Goal: Find specific page/section: Find specific page/section

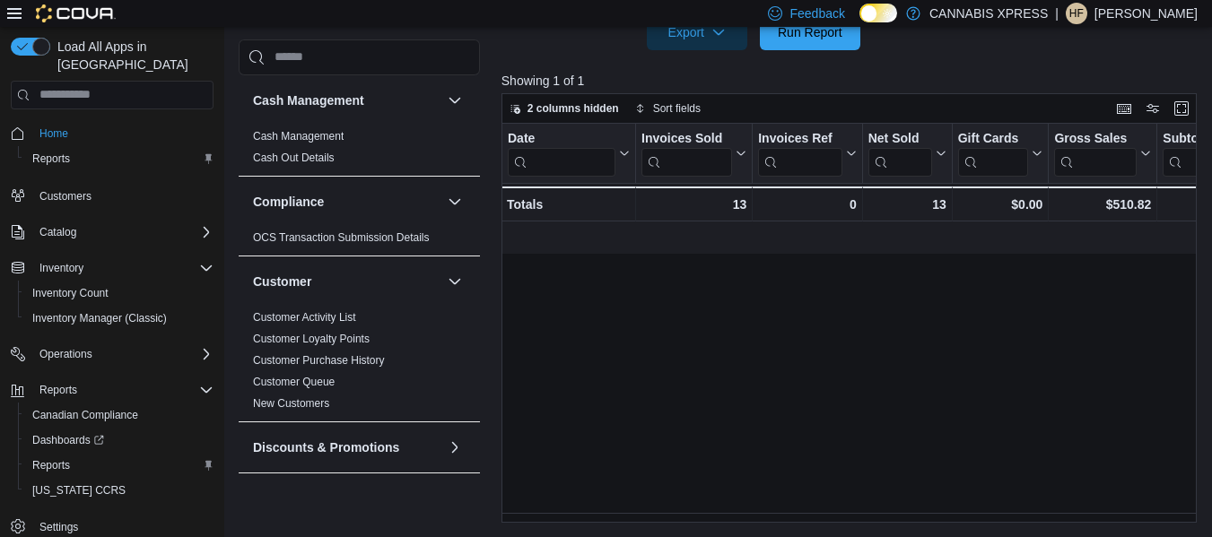
scroll to position [0, 1820]
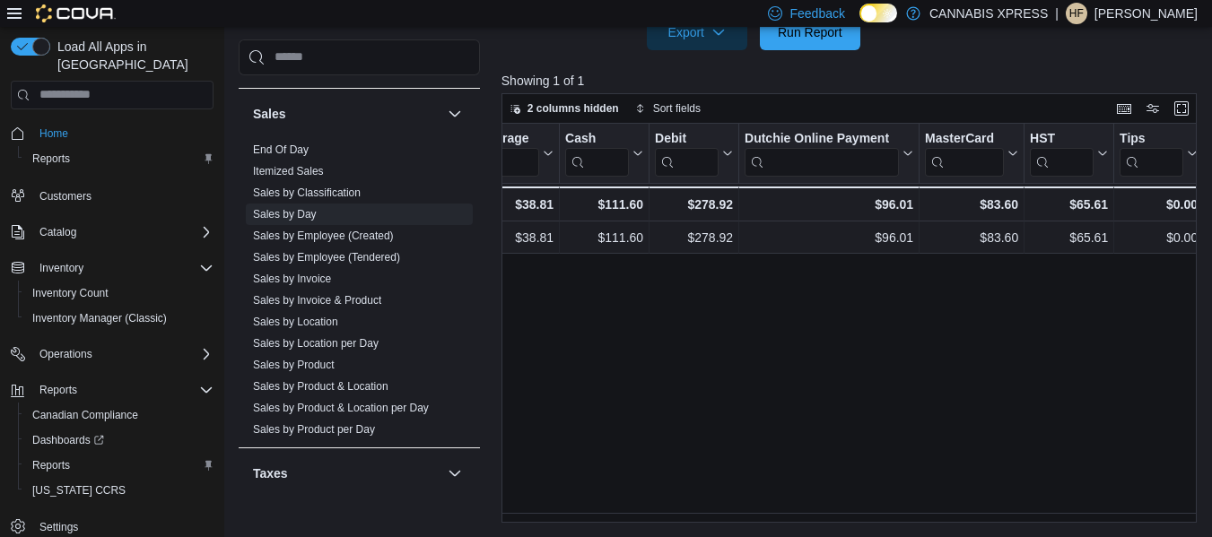
click at [8, 9] on icon at bounding box center [14, 13] width 14 height 11
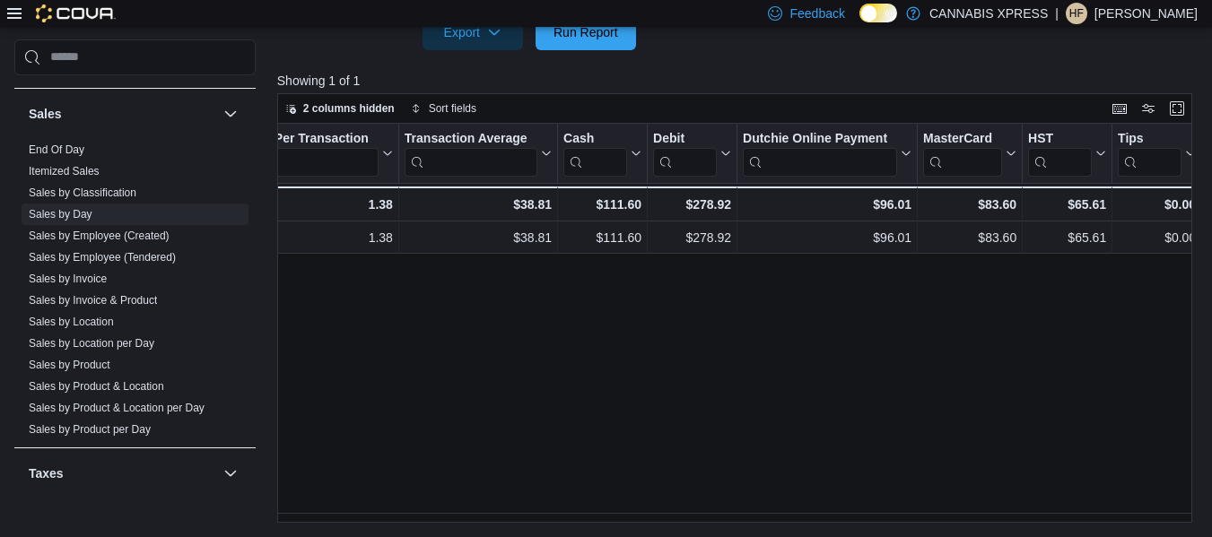
scroll to position [0, 1598]
